Goal: Task Accomplishment & Management: Manage account settings

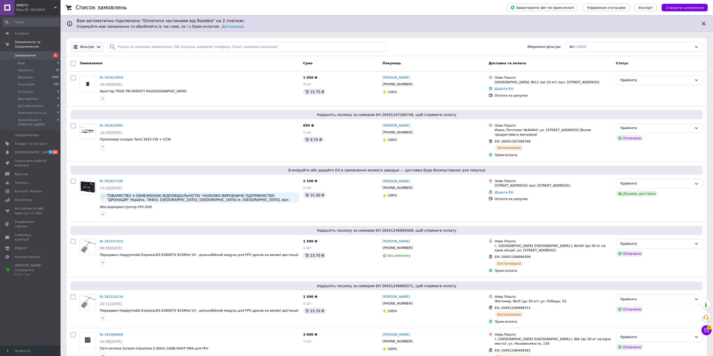
click at [96, 47] on icon at bounding box center [98, 46] width 5 height 5
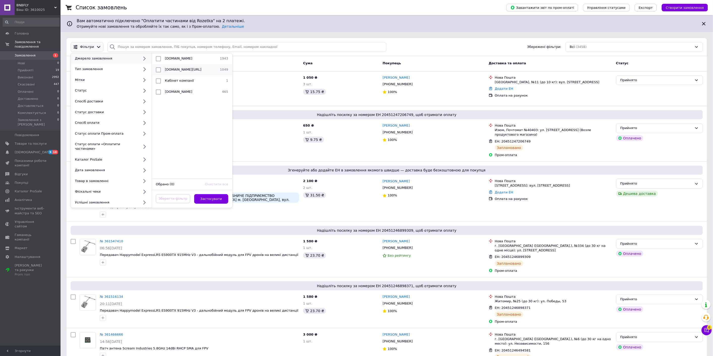
click at [196, 69] on div "[DOMAIN_NAME][URL]" at bounding box center [190, 69] width 55 height 5
checkbox input "true"
click at [209, 195] on button "Застосувати" at bounding box center [211, 199] width 34 height 10
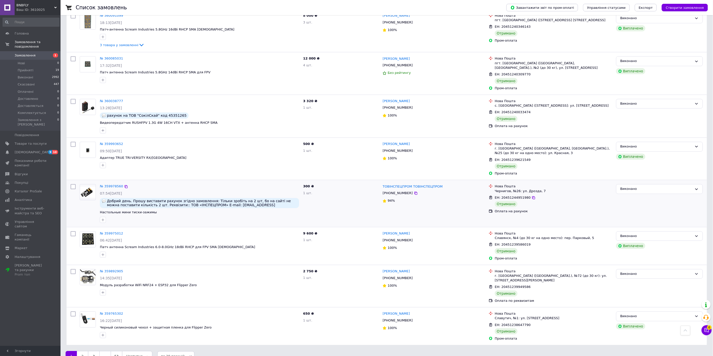
scroll to position [590, 0]
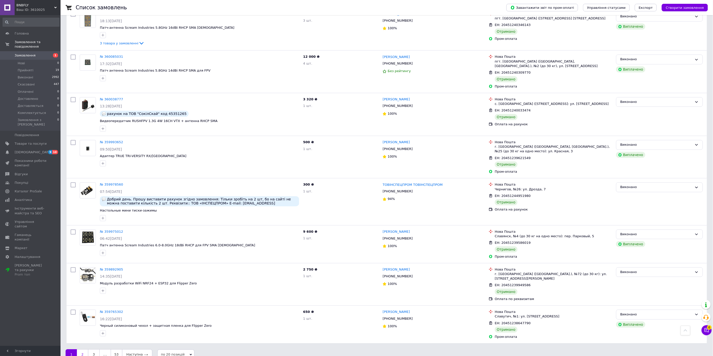
click at [85, 349] on link "2" at bounding box center [82, 354] width 11 height 11
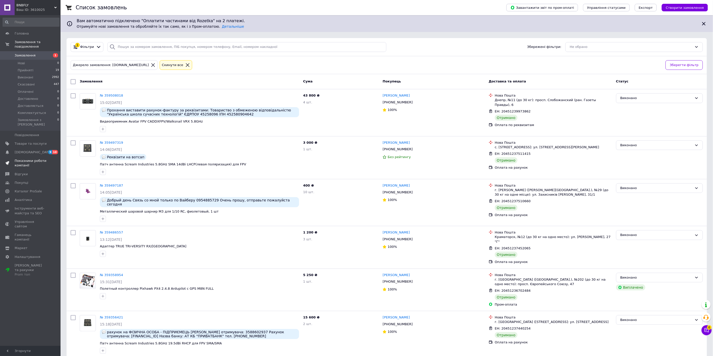
click at [29, 159] on span "Показники роботи компанії" at bounding box center [31, 163] width 32 height 9
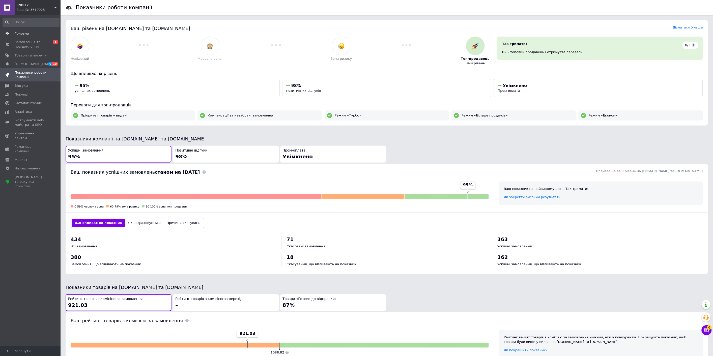
click at [36, 33] on span "Головна" at bounding box center [31, 33] width 32 height 5
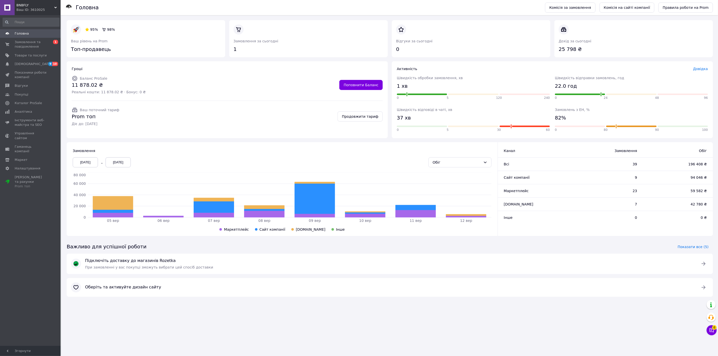
click at [585, 112] on div "Замовлень з ЕН, % 82% 0 80 90 100" at bounding box center [631, 120] width 153 height 26
